Goal: Task Accomplishment & Management: Use online tool/utility

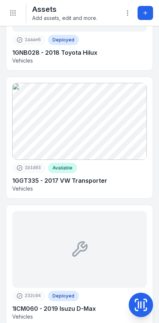
scroll to position [2046, 0]
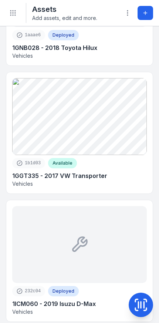
click at [145, 13] on icon at bounding box center [145, 13] width 6 height 6
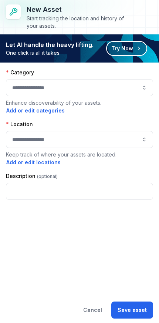
click at [134, 49] on button "Try Now" at bounding box center [126, 48] width 41 height 15
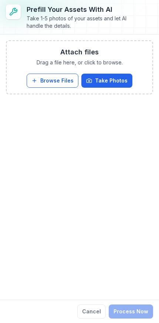
click at [114, 82] on button "Take Photos" at bounding box center [106, 81] width 51 height 14
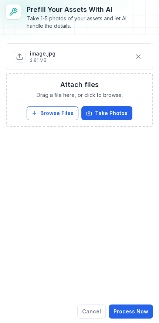
click at [116, 113] on button "Take Photos" at bounding box center [106, 113] width 51 height 14
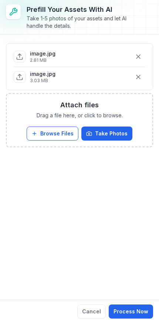
click at [113, 132] on button "Take Photos" at bounding box center [106, 134] width 51 height 14
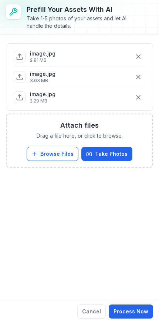
click at [136, 306] on button "Process Now" at bounding box center [131, 311] width 44 height 14
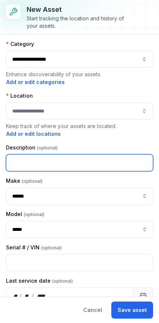
click at [93, 161] on input "text" at bounding box center [79, 162] width 147 height 17
click at [88, 165] on input "*********" at bounding box center [79, 162] width 147 height 17
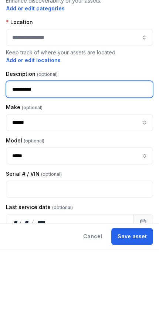
click at [136, 102] on button "button" at bounding box center [79, 110] width 147 height 17
type input "*********"
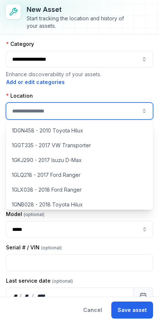
click at [87, 115] on button "button" at bounding box center [79, 110] width 147 height 17
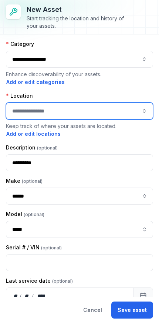
click at [99, 111] on button "button" at bounding box center [79, 110] width 147 height 17
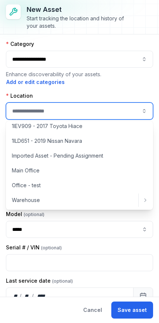
scroll to position [300, 0]
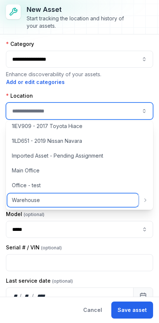
click at [67, 201] on div "Warehouse" at bounding box center [72, 199] width 131 height 13
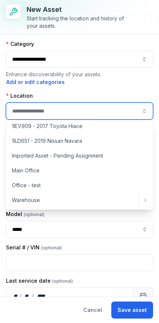
type input "*********"
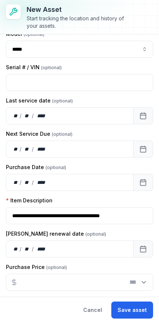
scroll to position [180, 0]
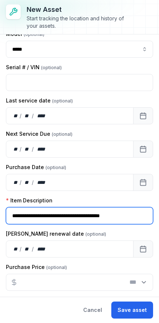
click at [135, 213] on input "**********" at bounding box center [79, 215] width 147 height 17
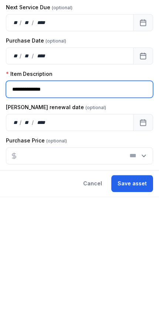
type input "**********"
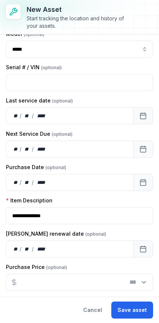
click at [136, 309] on button "Save asset" at bounding box center [132, 310] width 42 height 17
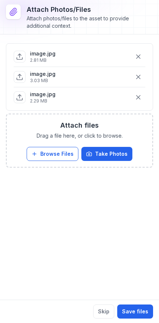
click at [137, 308] on button "Save files" at bounding box center [135, 311] width 36 height 14
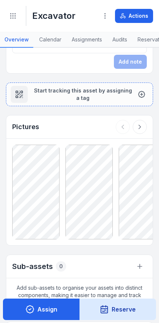
scroll to position [370, 0]
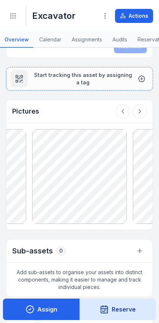
click at [14, 17] on icon "Toggle navigation" at bounding box center [12, 15] width 7 height 7
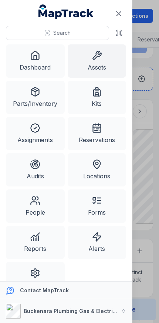
click at [105, 61] on link "Assets" at bounding box center [97, 60] width 59 height 33
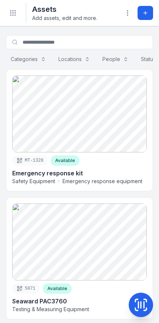
click at [144, 11] on icon at bounding box center [145, 13] width 6 height 6
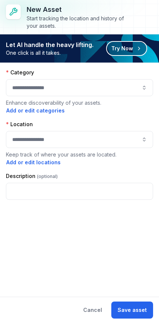
click at [132, 47] on button "Try Now" at bounding box center [126, 48] width 41 height 15
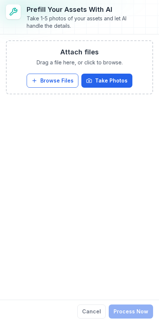
click at [115, 81] on button "Take Photos" at bounding box center [106, 81] width 51 height 14
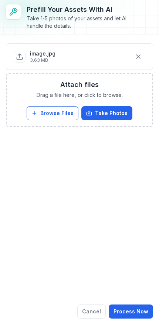
click at [110, 114] on button "Take Photos" at bounding box center [106, 113] width 51 height 14
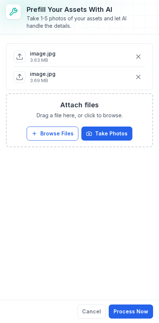
click at [109, 134] on button "Take Photos" at bounding box center [106, 134] width 51 height 14
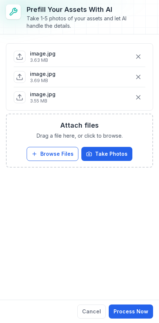
click at [138, 310] on button "Process Now" at bounding box center [131, 311] width 44 height 14
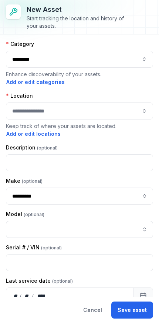
click at [128, 112] on button "button" at bounding box center [79, 110] width 147 height 17
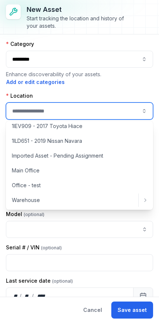
scroll to position [300, 0]
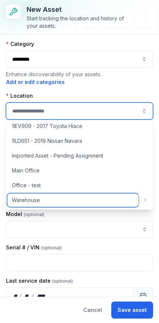
click at [81, 199] on div "Warehouse" at bounding box center [72, 199] width 131 height 13
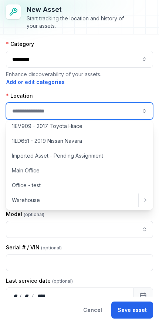
type input "*********"
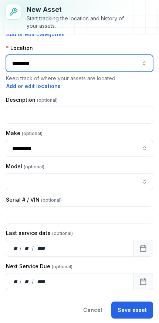
scroll to position [48, 0]
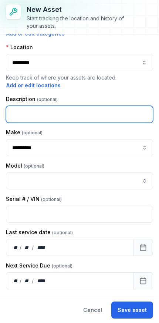
click at [118, 116] on input "text" at bounding box center [79, 114] width 147 height 17
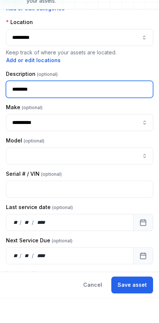
type input "********"
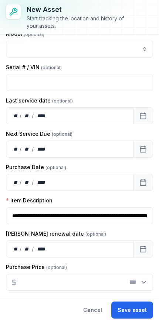
scroll to position [180, 0]
click at [137, 310] on button "Save asset" at bounding box center [132, 310] width 42 height 17
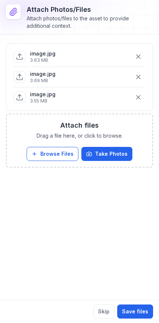
click at [138, 309] on button "Save files" at bounding box center [135, 311] width 36 height 14
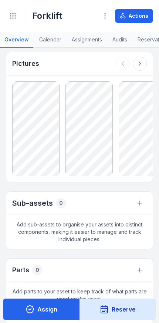
scroll to position [300, 0]
